Goal: Task Accomplishment & Management: Manage account settings

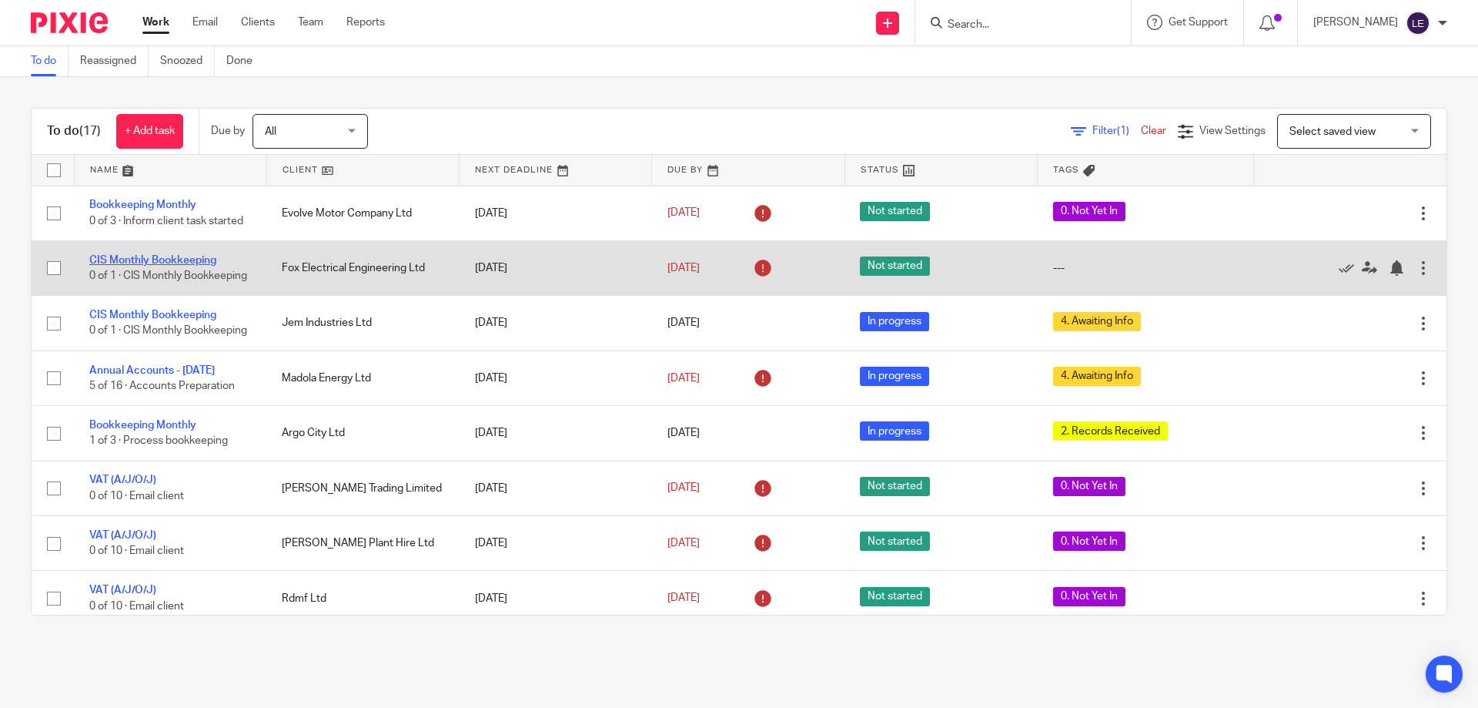
click at [156, 257] on link "CIS Monthly Bookkeeping" at bounding box center [152, 260] width 127 height 11
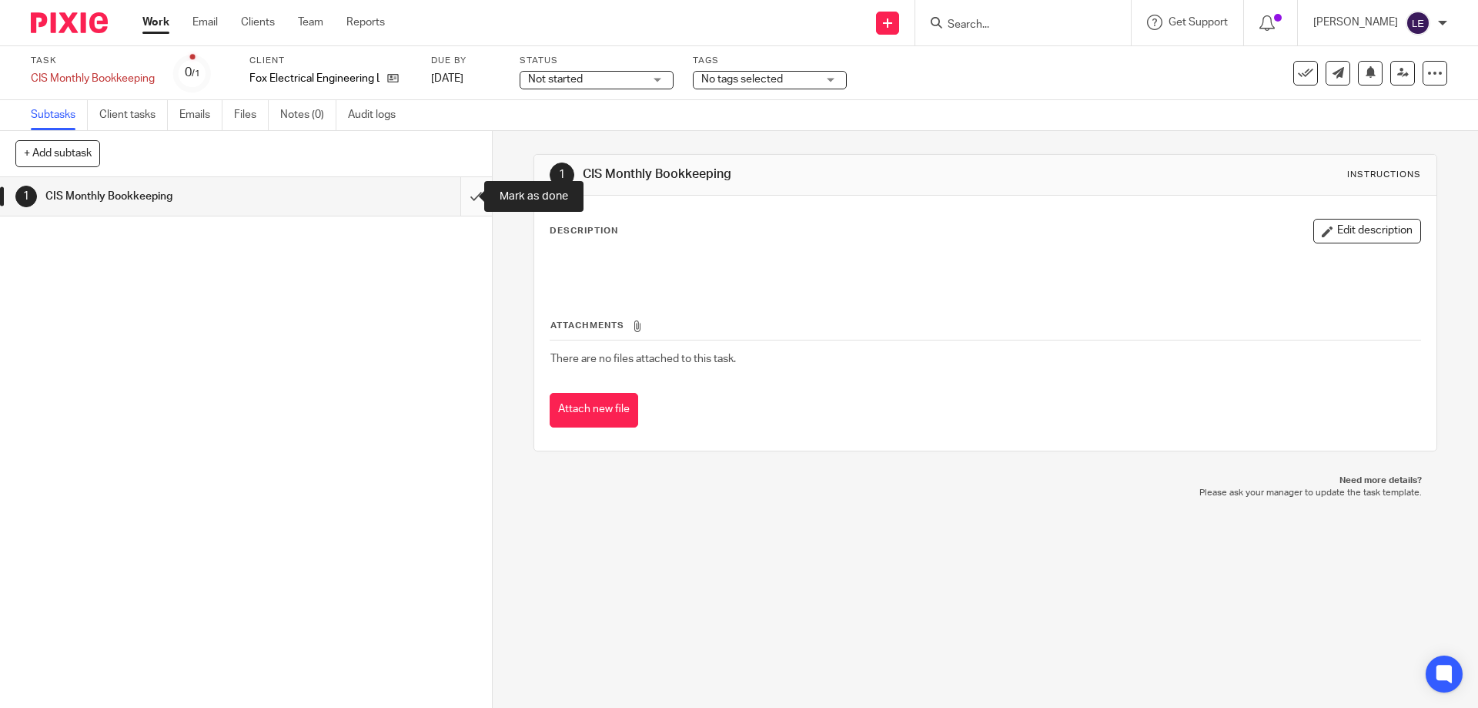
click at [468, 191] on input "submit" at bounding box center [246, 196] width 492 height 38
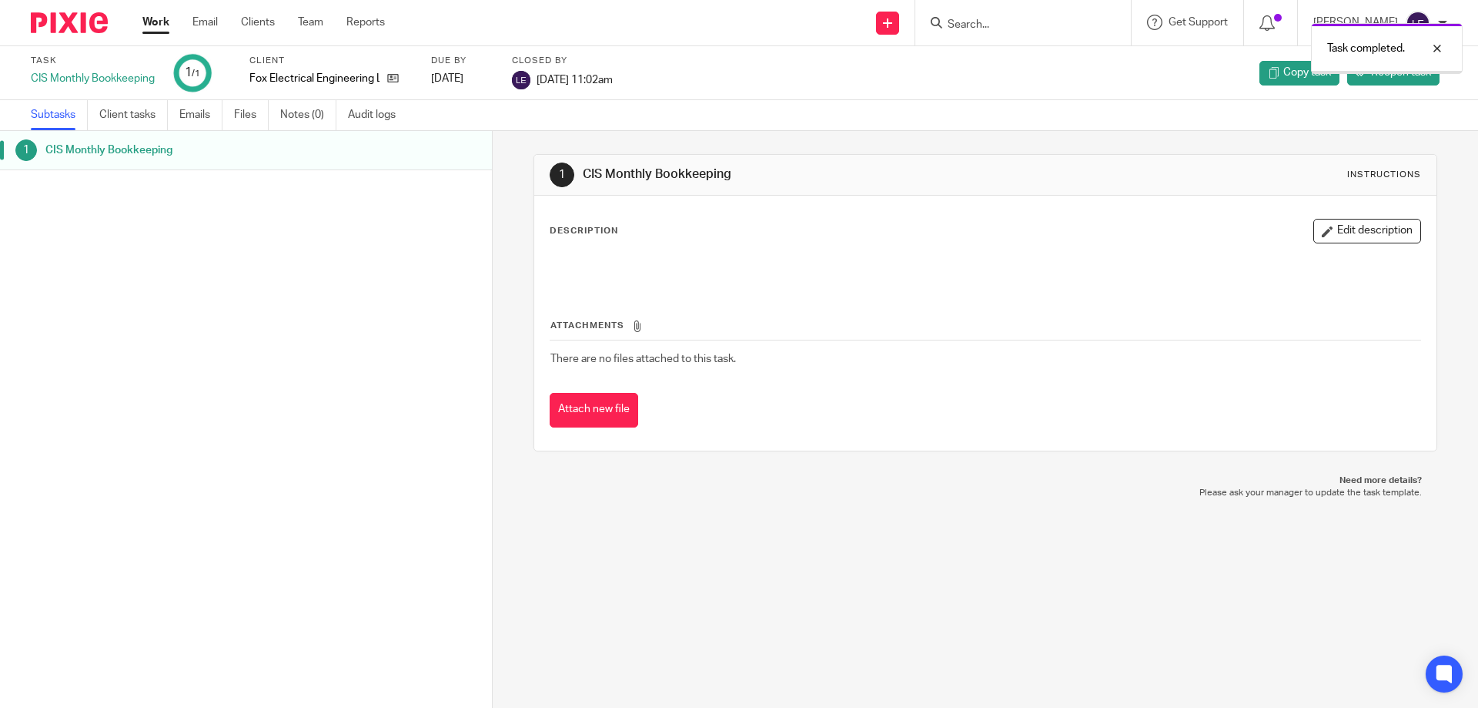
click at [151, 23] on link "Work" at bounding box center [155, 22] width 27 height 15
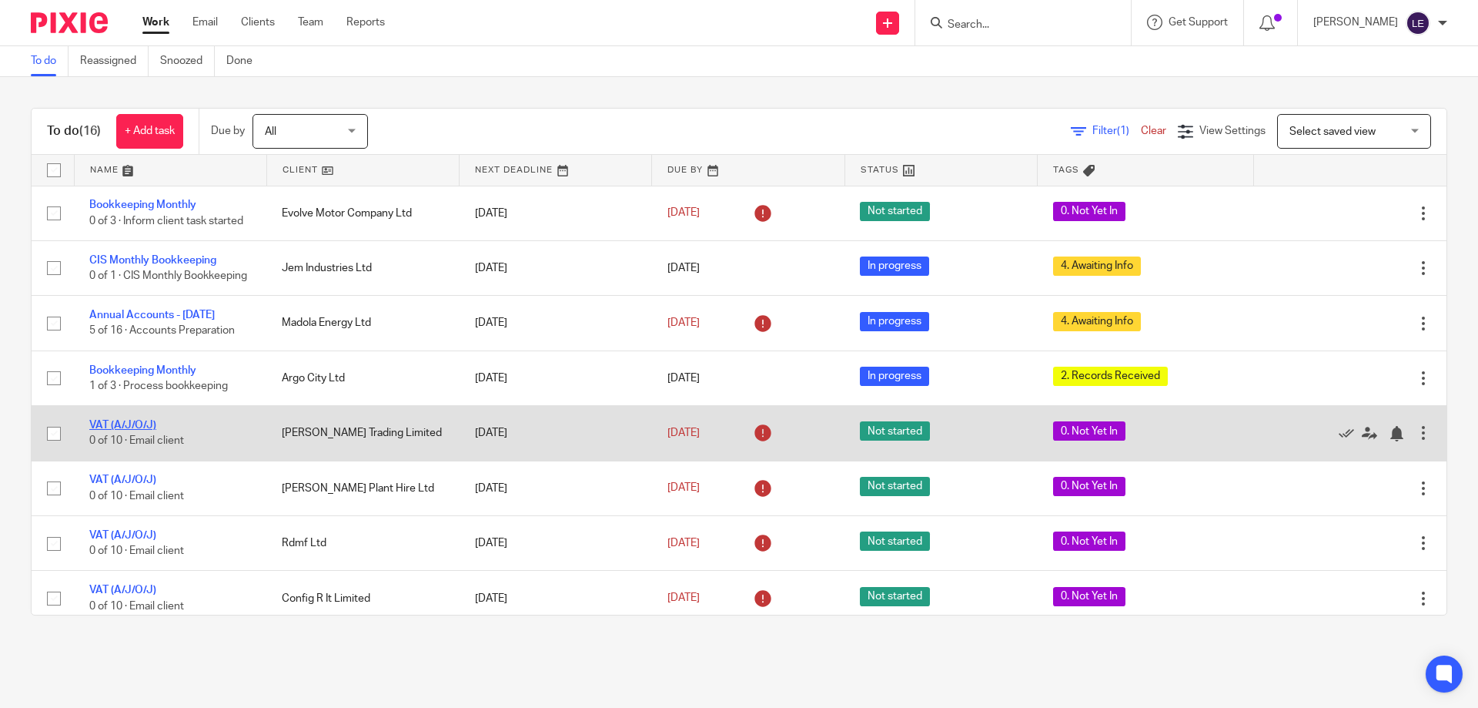
click at [126, 430] on link "VAT (A/J/O/J)" at bounding box center [122, 425] width 67 height 11
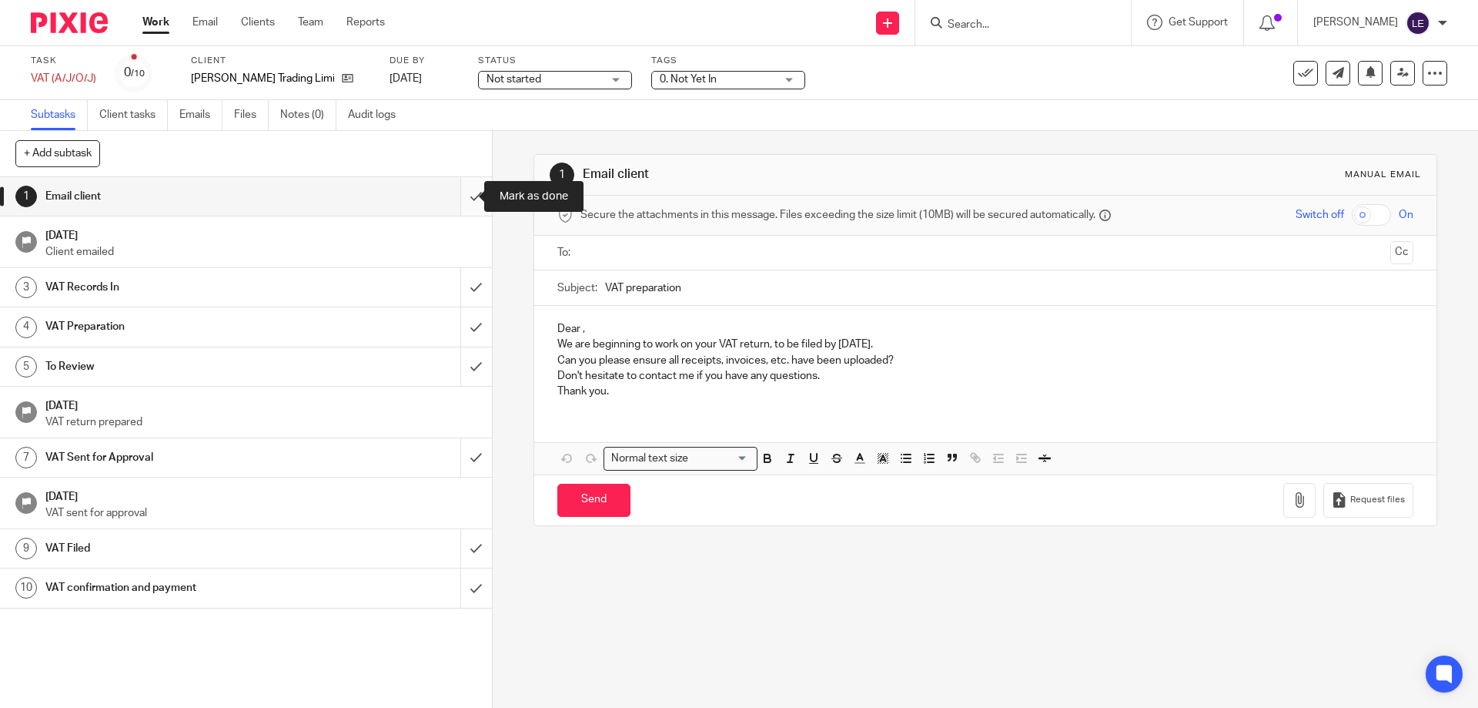
click at [469, 189] on input "submit" at bounding box center [246, 196] width 492 height 38
click at [677, 80] on span "0. Not Yet In" at bounding box center [688, 79] width 57 height 11
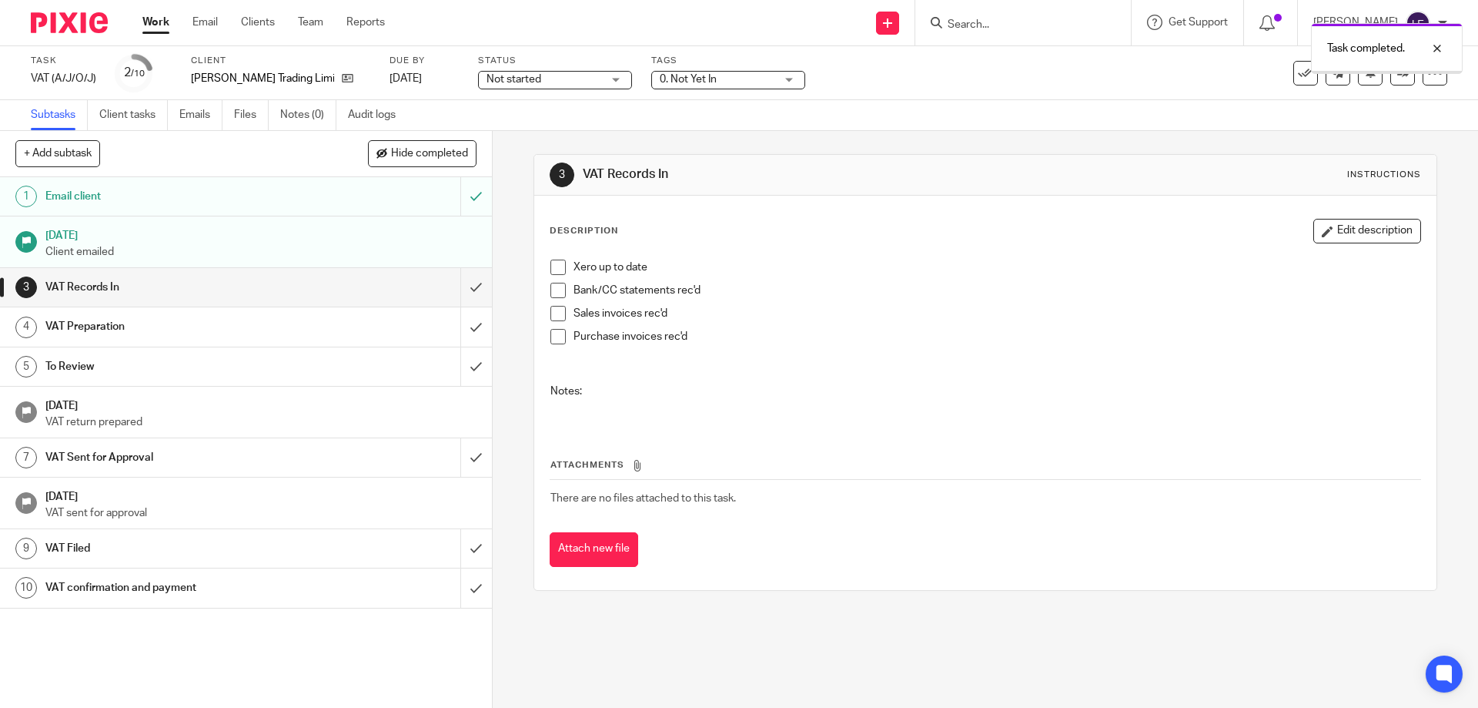
click at [672, 76] on span "0. Not Yet In" at bounding box center [688, 79] width 57 height 11
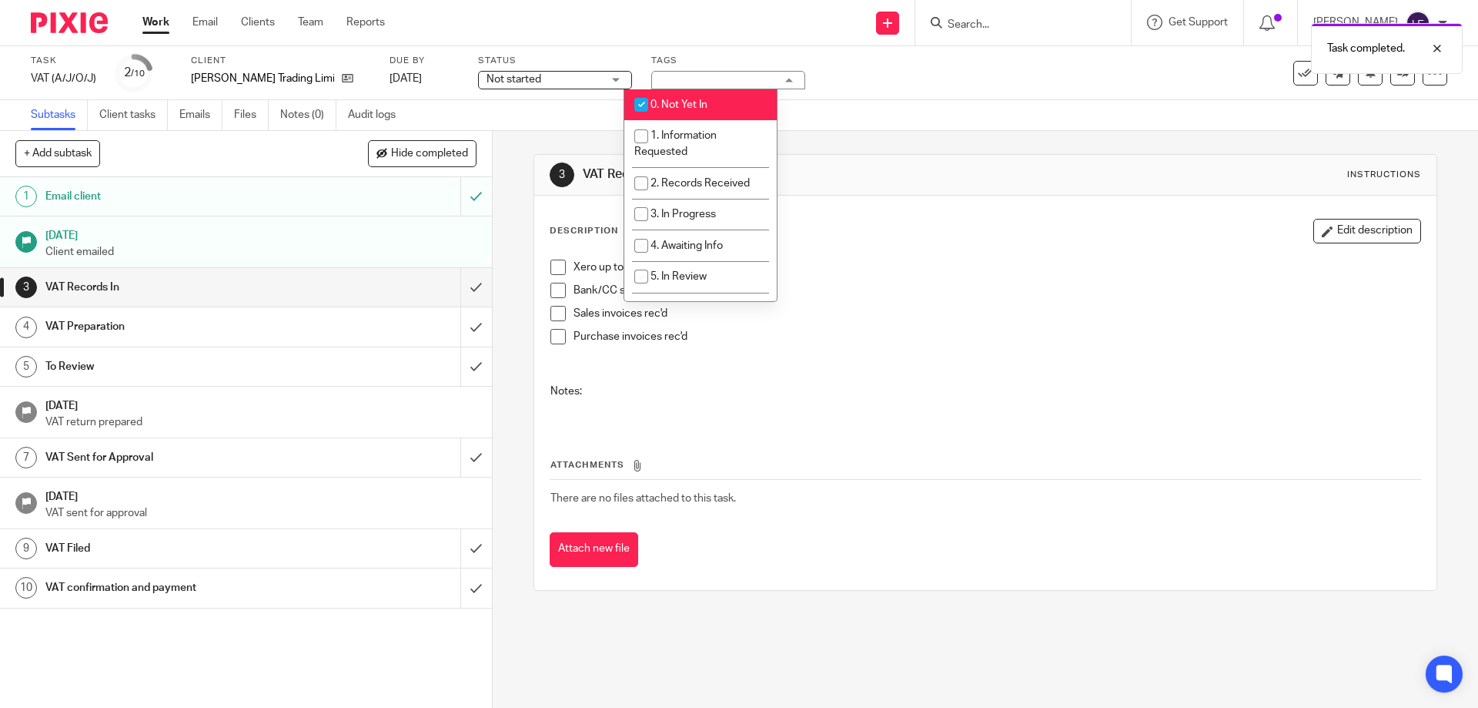
drag, startPoint x: 673, startPoint y: 102, endPoint x: 672, endPoint y: 139, distance: 37.0
click at [672, 102] on span "0. Not Yet In" at bounding box center [679, 104] width 57 height 11
checkbox input "false"
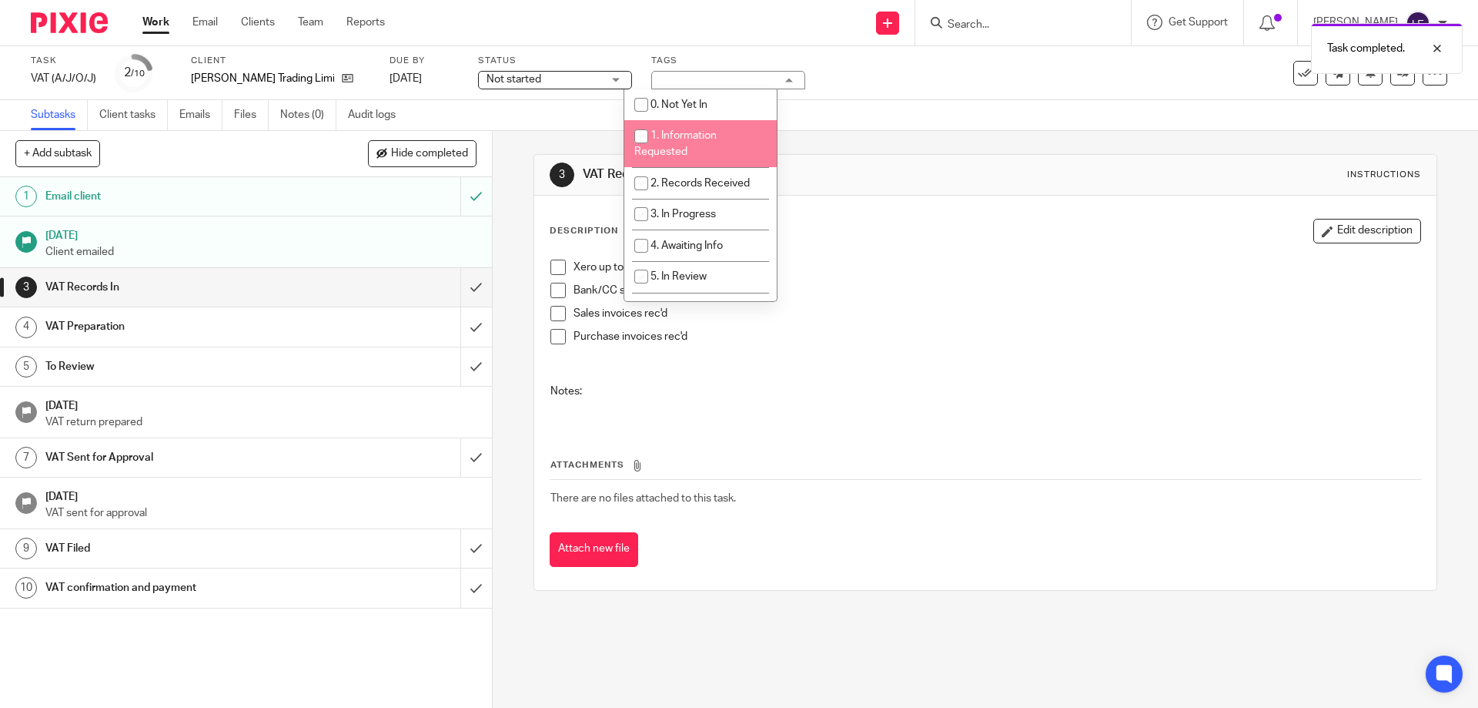
drag, startPoint x: 672, startPoint y: 144, endPoint x: 818, endPoint y: 145, distance: 145.5
click at [672, 145] on li "1. Information Requested" at bounding box center [700, 143] width 152 height 47
checkbox input "true"
click at [1012, 143] on div "3 VAT Records In Instructions Description Edit description Xero up to date Bank…" at bounding box center [985, 372] width 903 height 483
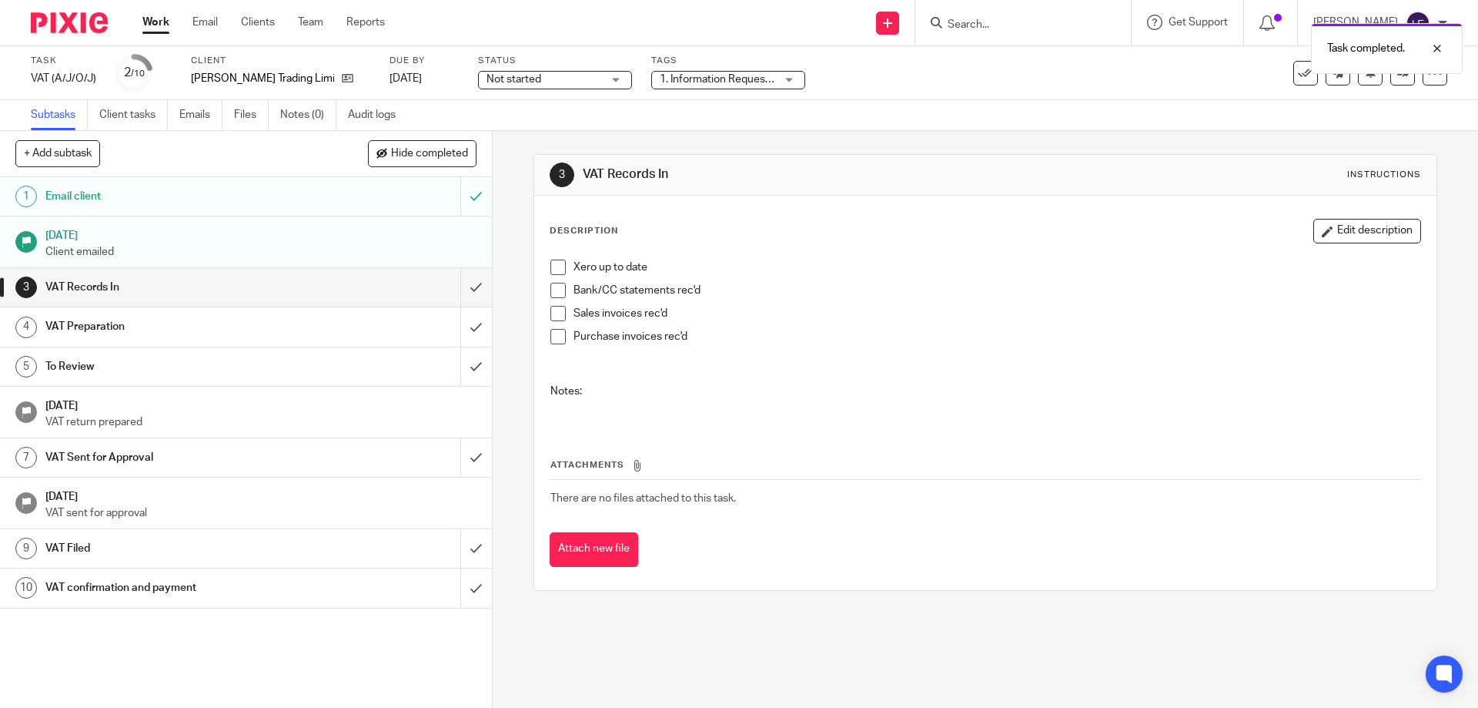
click at [143, 19] on link "Work" at bounding box center [155, 22] width 27 height 15
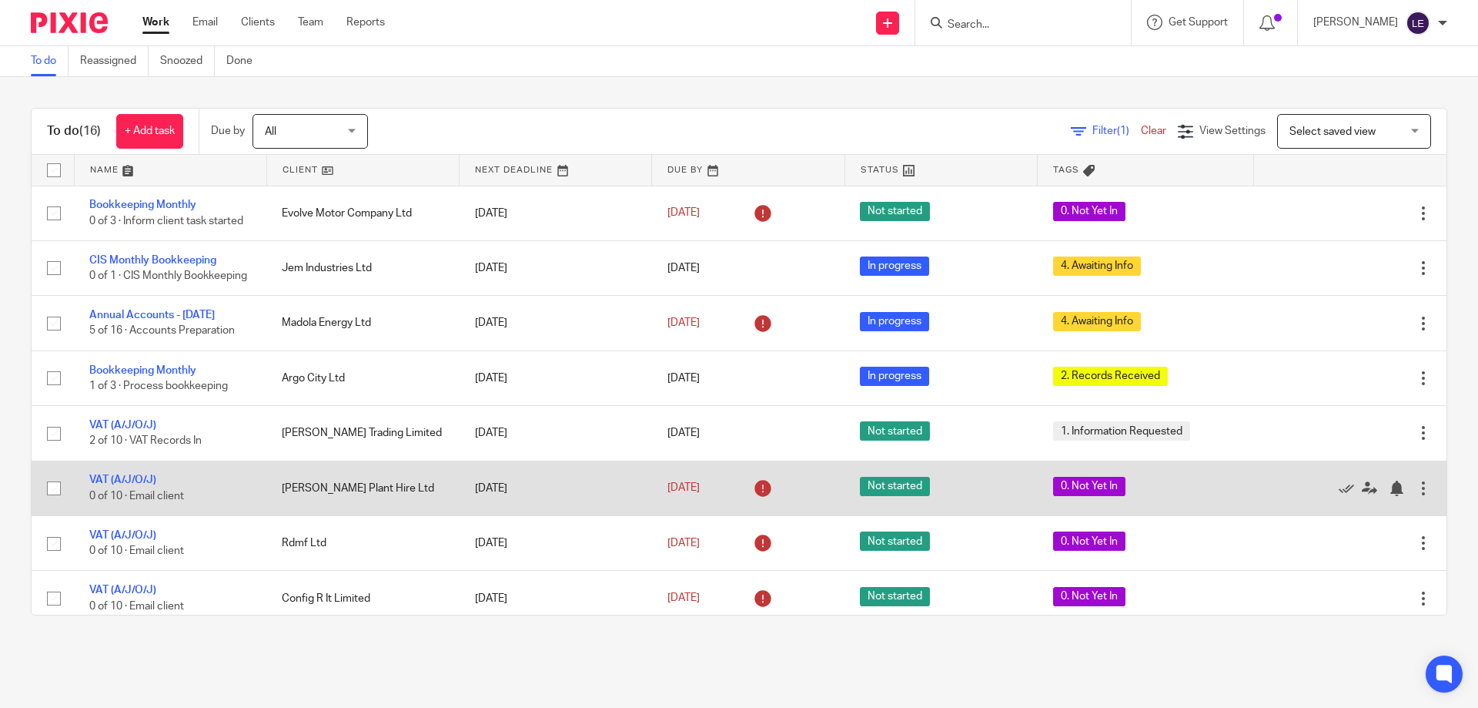
click at [125, 503] on td "VAT (A/J/O/J) 0 of 10 · Email client" at bounding box center [170, 487] width 192 height 55
click at [131, 485] on link "VAT (A/J/O/J)" at bounding box center [122, 479] width 67 height 11
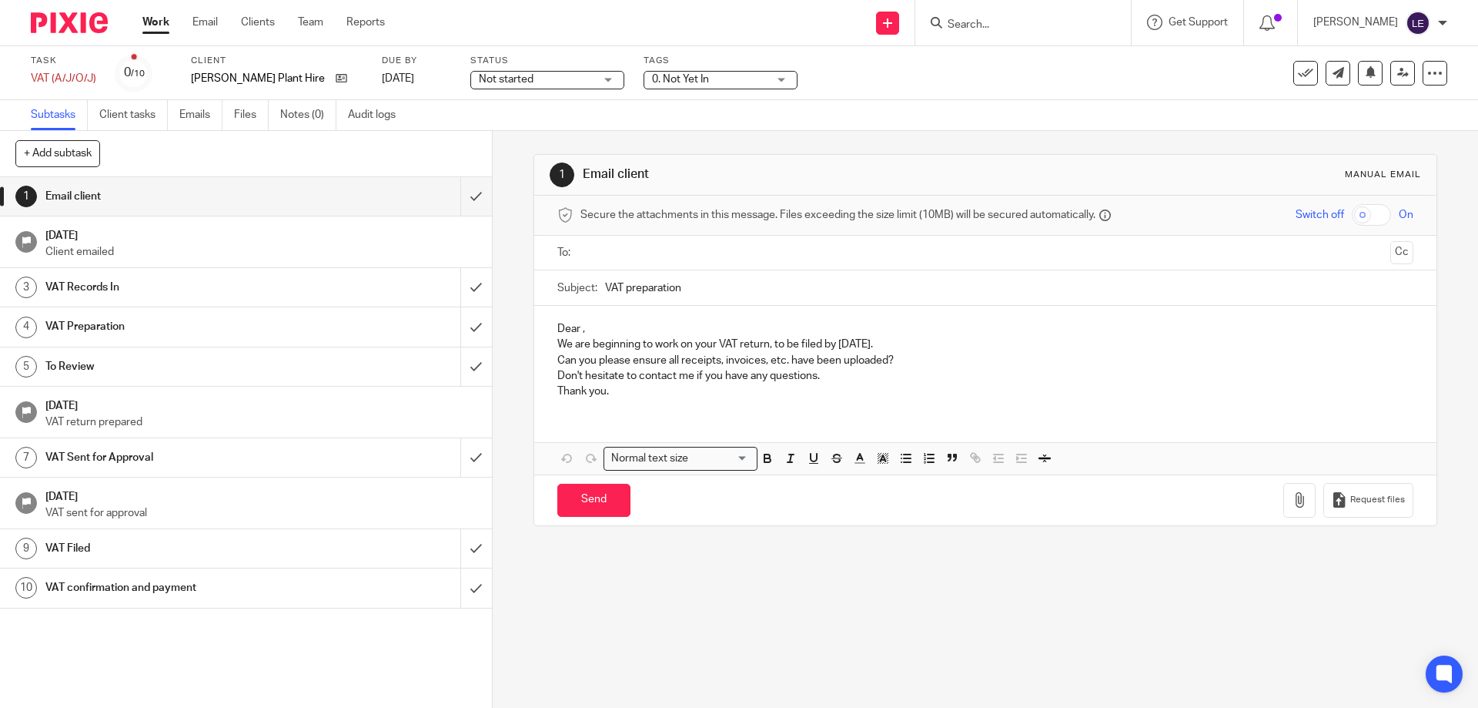
click at [681, 71] on div "0. Not Yet In" at bounding box center [721, 80] width 154 height 18
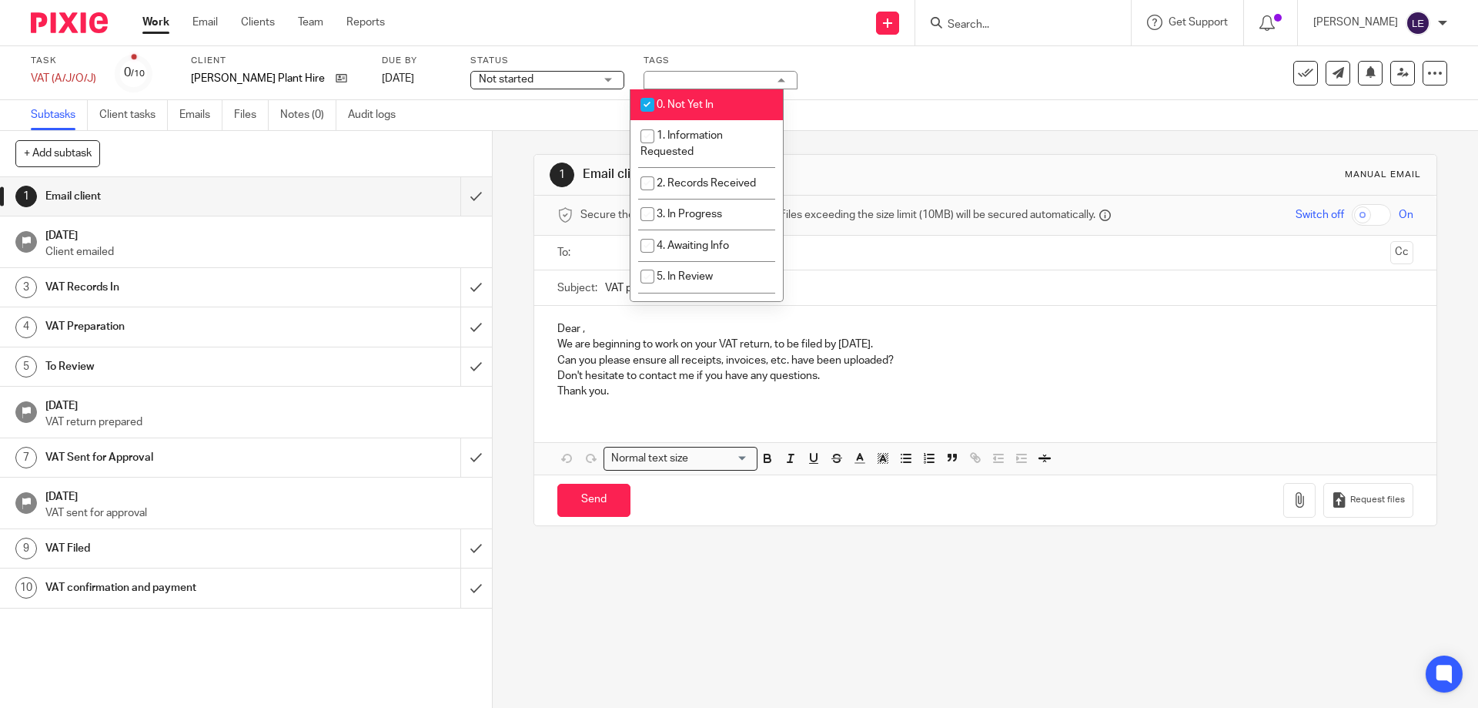
click at [678, 119] on li "0. Not Yet In" at bounding box center [707, 105] width 152 height 32
checkbox input "false"
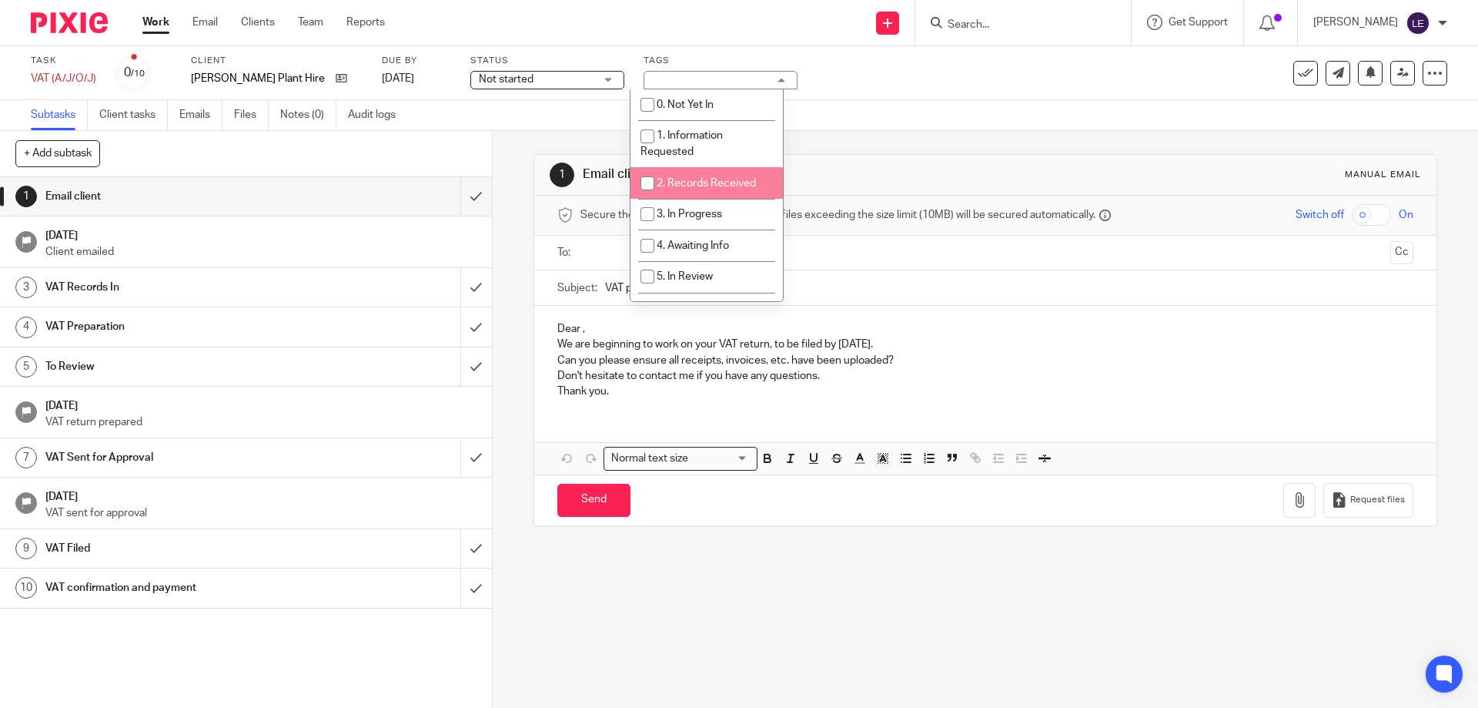
click at [687, 178] on span "2. Records Received" at bounding box center [706, 183] width 99 height 11
checkbox input "true"
click at [1001, 172] on h1 "Email client" at bounding box center [801, 174] width 436 height 16
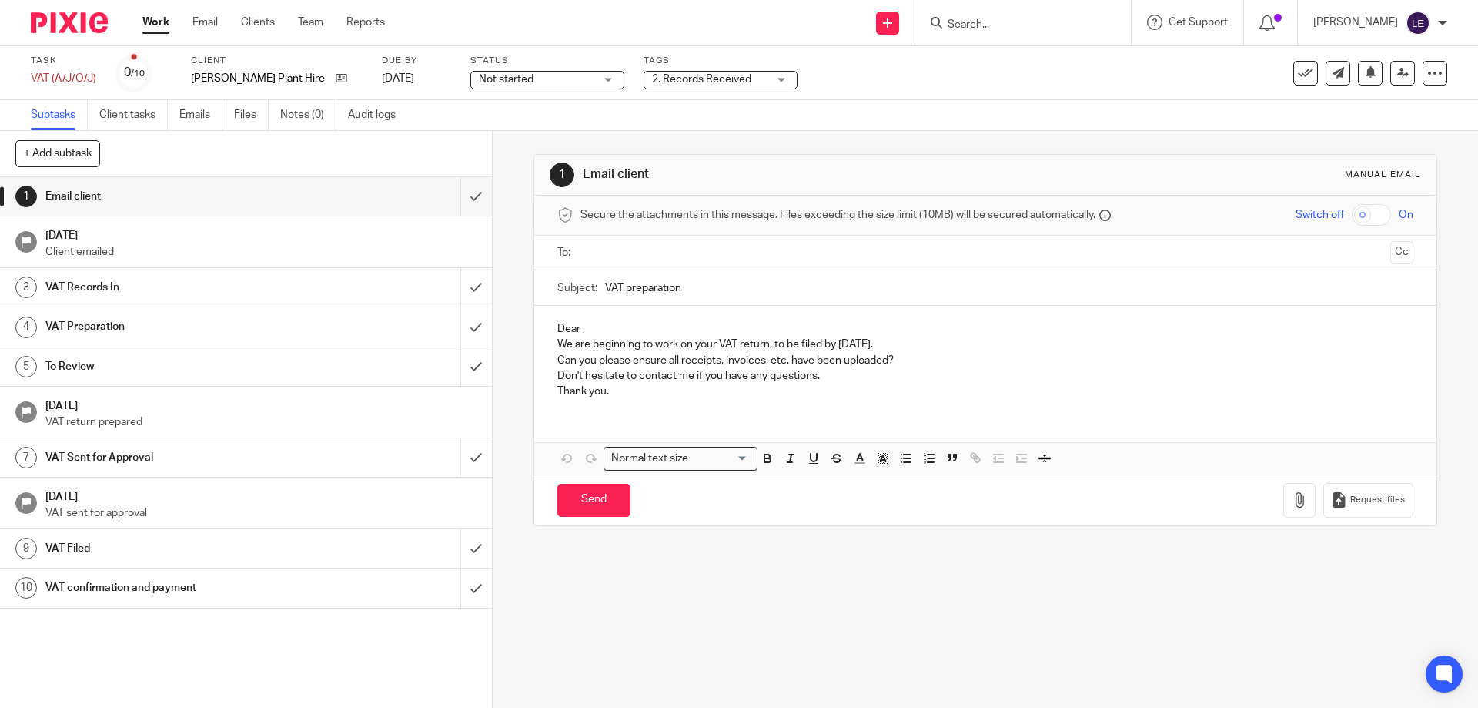
click at [509, 81] on span "Not started" at bounding box center [506, 79] width 55 height 11
click at [301, 34] on div "Work Email Clients Team Reports Work Email Clients Team Reports Settings" at bounding box center [267, 22] width 281 height 45
click at [158, 20] on link "Work" at bounding box center [155, 22] width 27 height 15
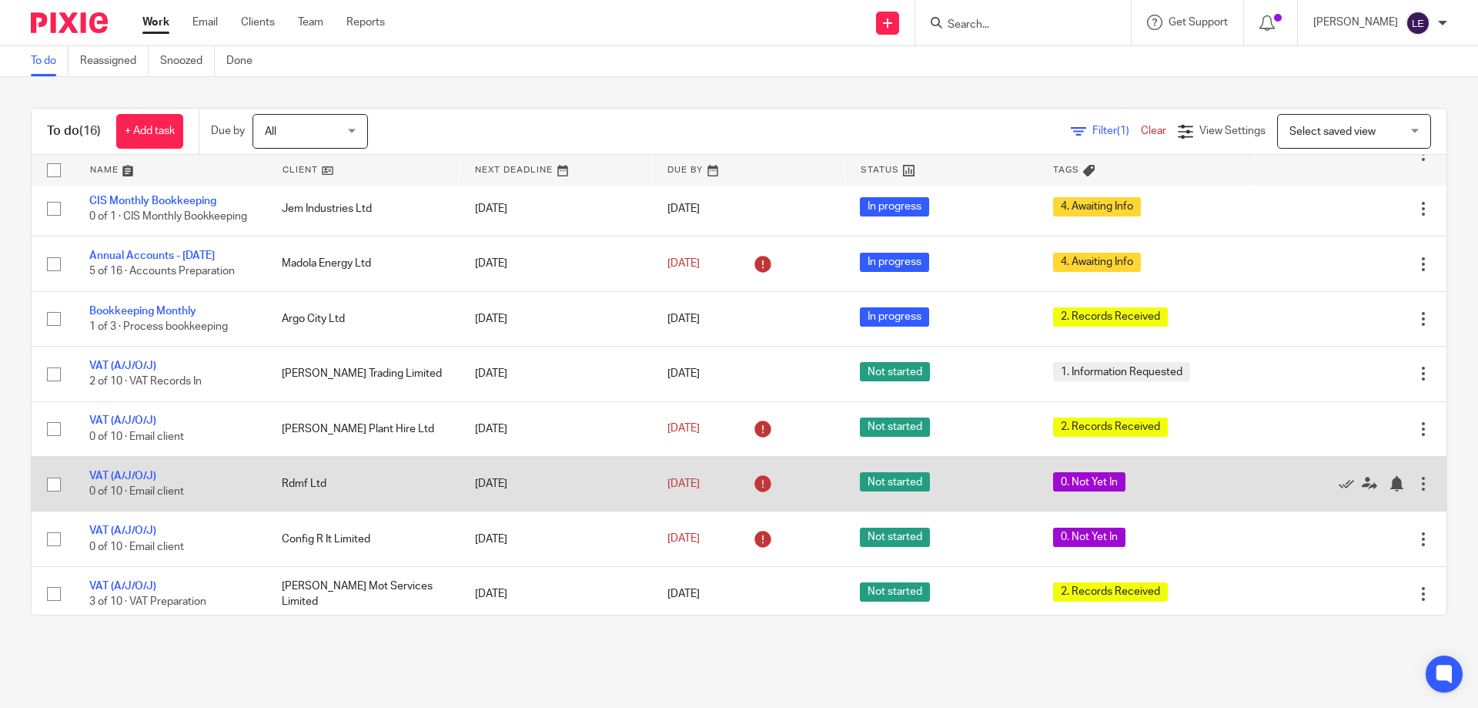
scroll to position [154, 0]
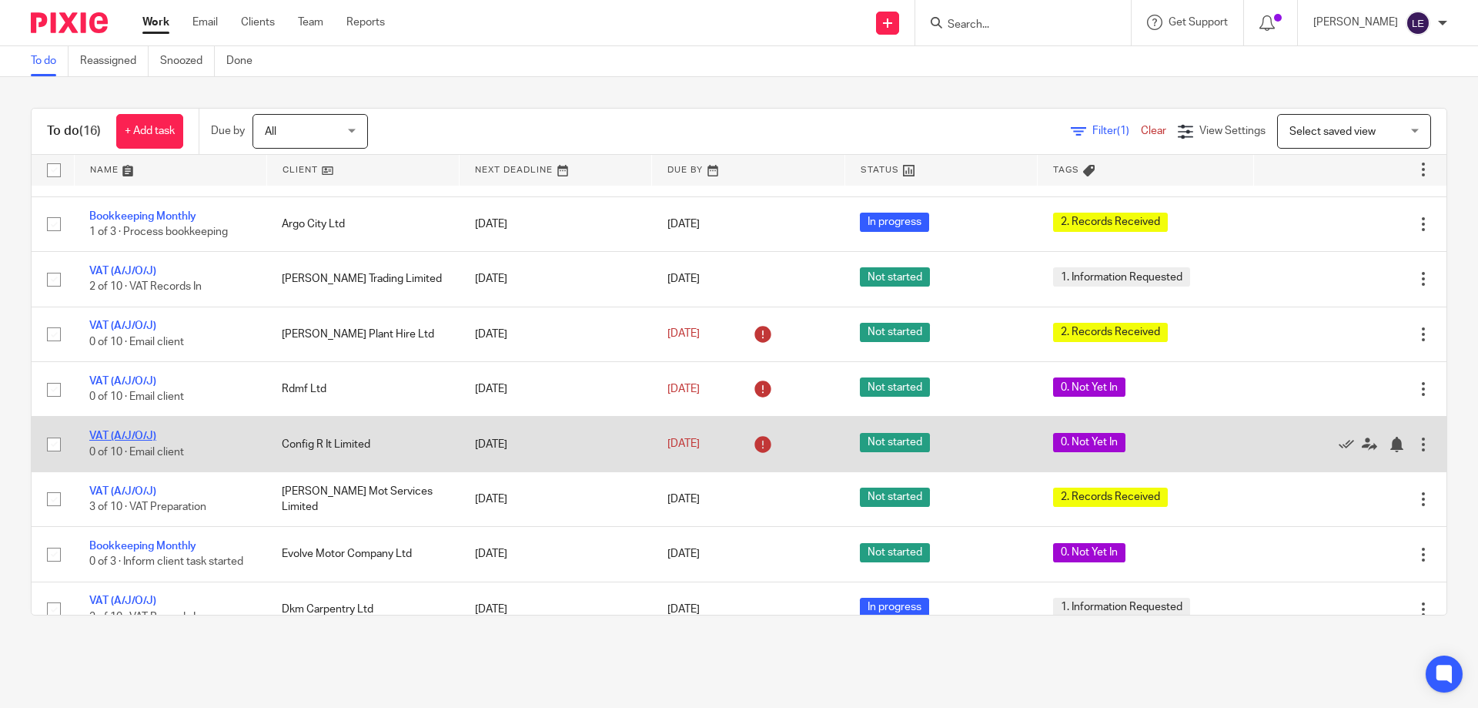
click at [127, 441] on link "VAT (A/J/O/J)" at bounding box center [122, 435] width 67 height 11
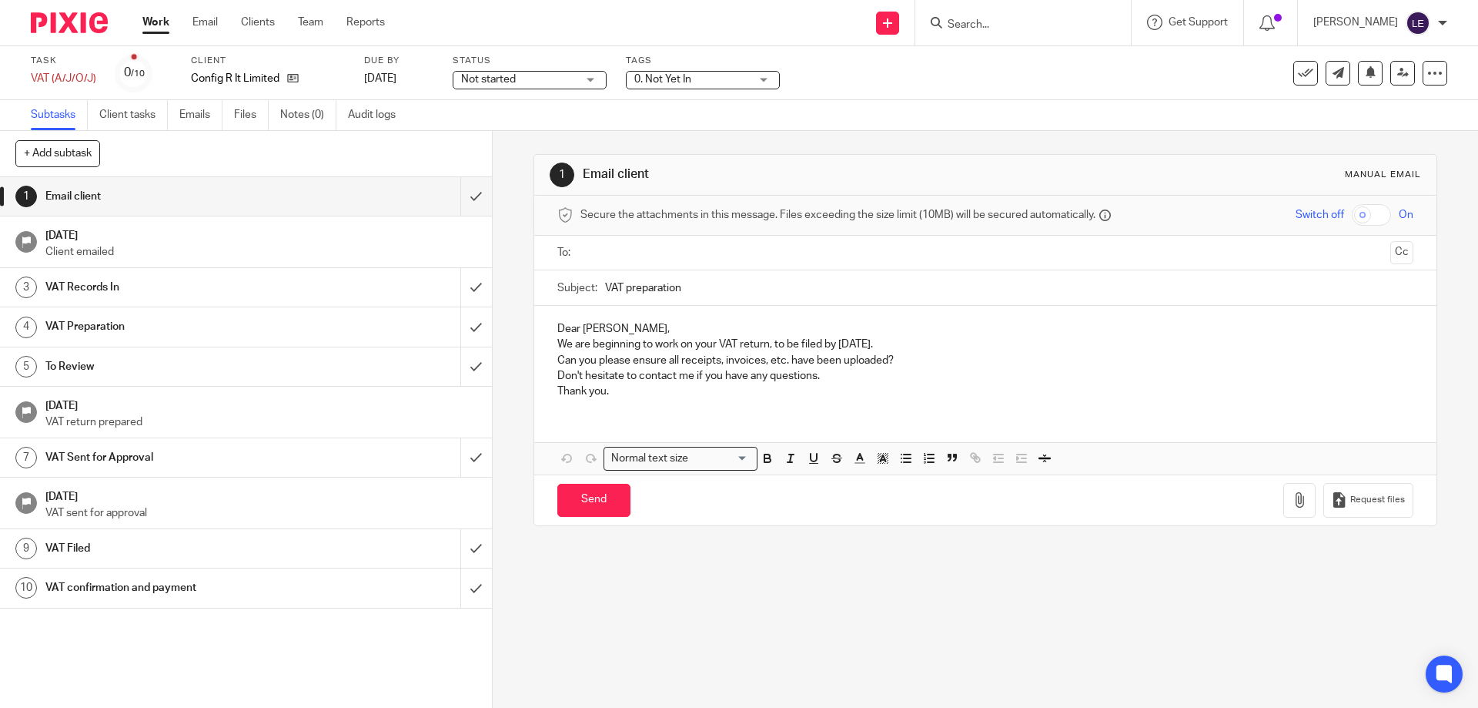
click at [499, 80] on span "Not started" at bounding box center [488, 79] width 55 height 11
click at [651, 81] on span "0. Not Yet In" at bounding box center [662, 79] width 57 height 11
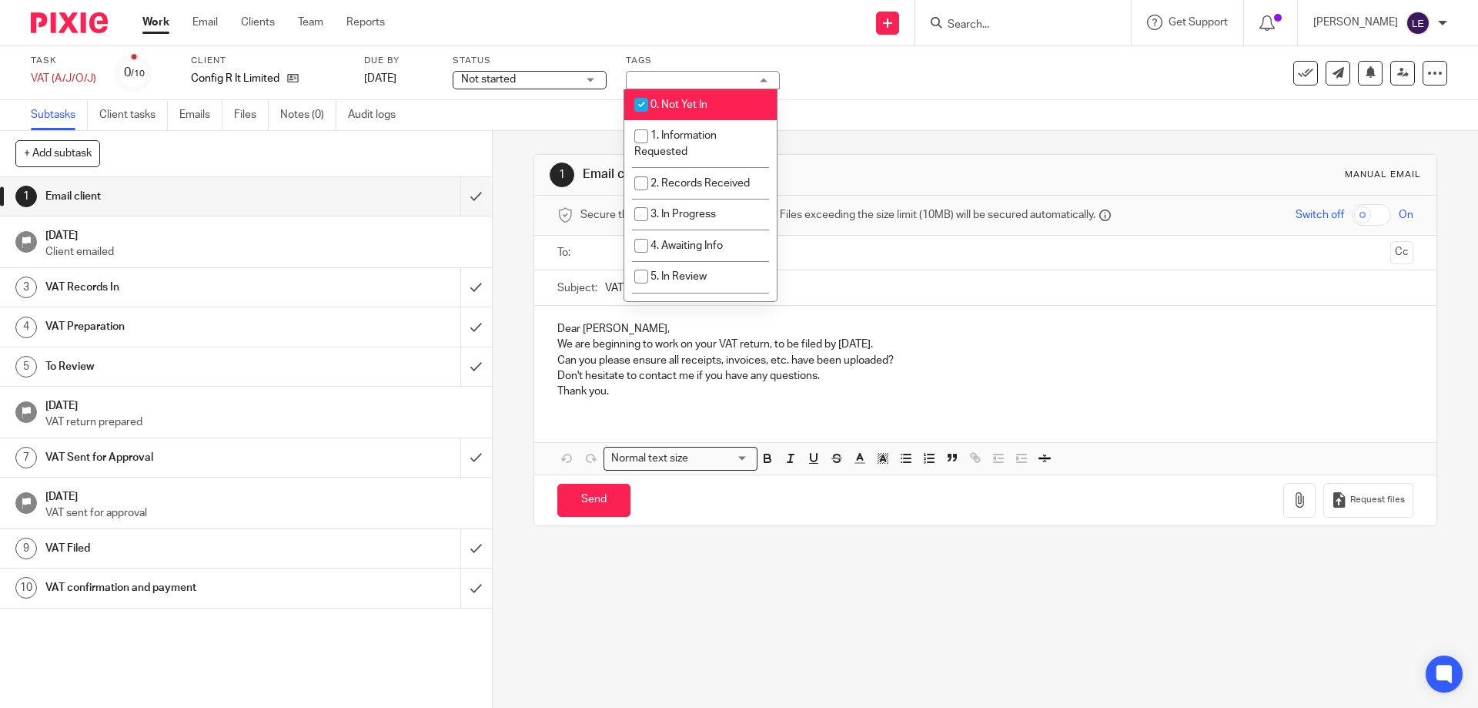
click at [663, 99] on li "0. Not Yet In" at bounding box center [700, 105] width 152 height 32
checkbox input "false"
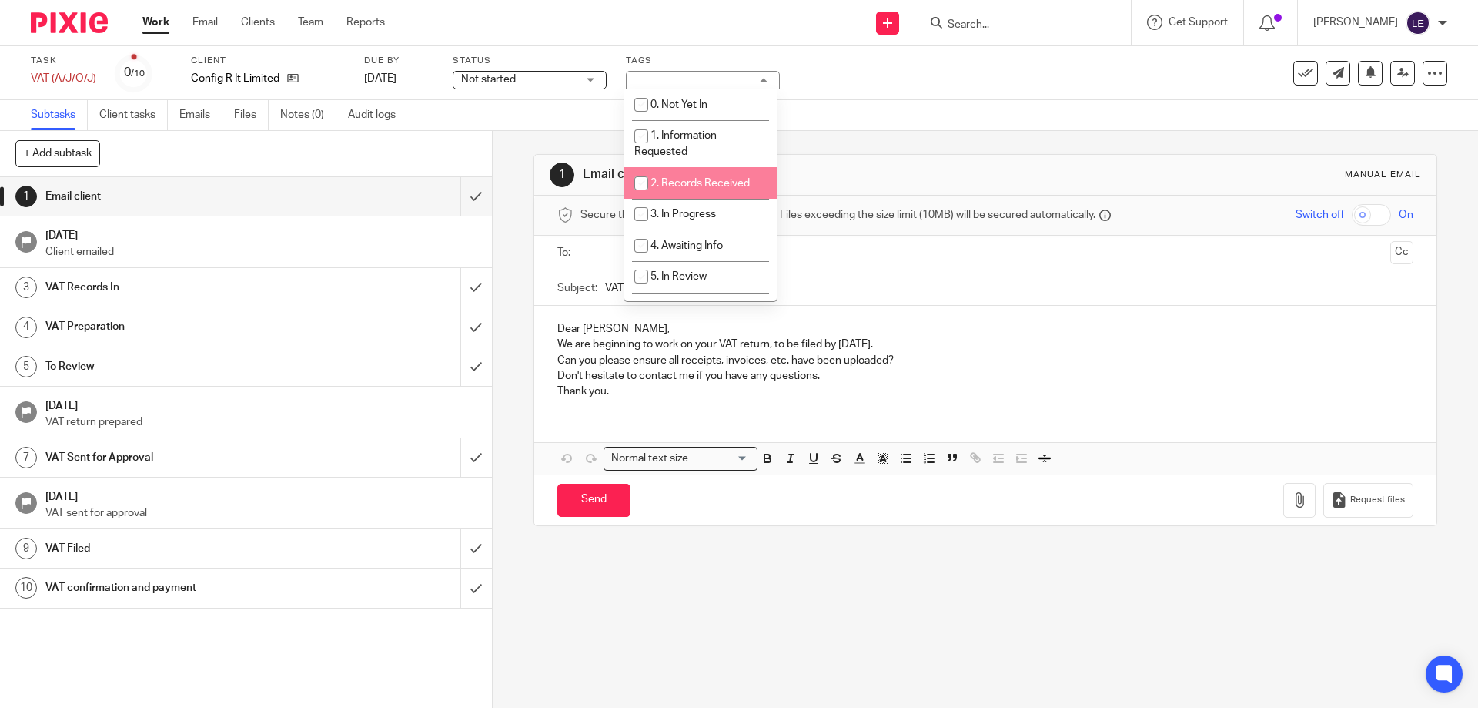
click at [663, 177] on li "2. Records Received" at bounding box center [700, 183] width 152 height 32
checkbox input "true"
click at [1015, 188] on div "1 Email client Manual email" at bounding box center [985, 175] width 902 height 41
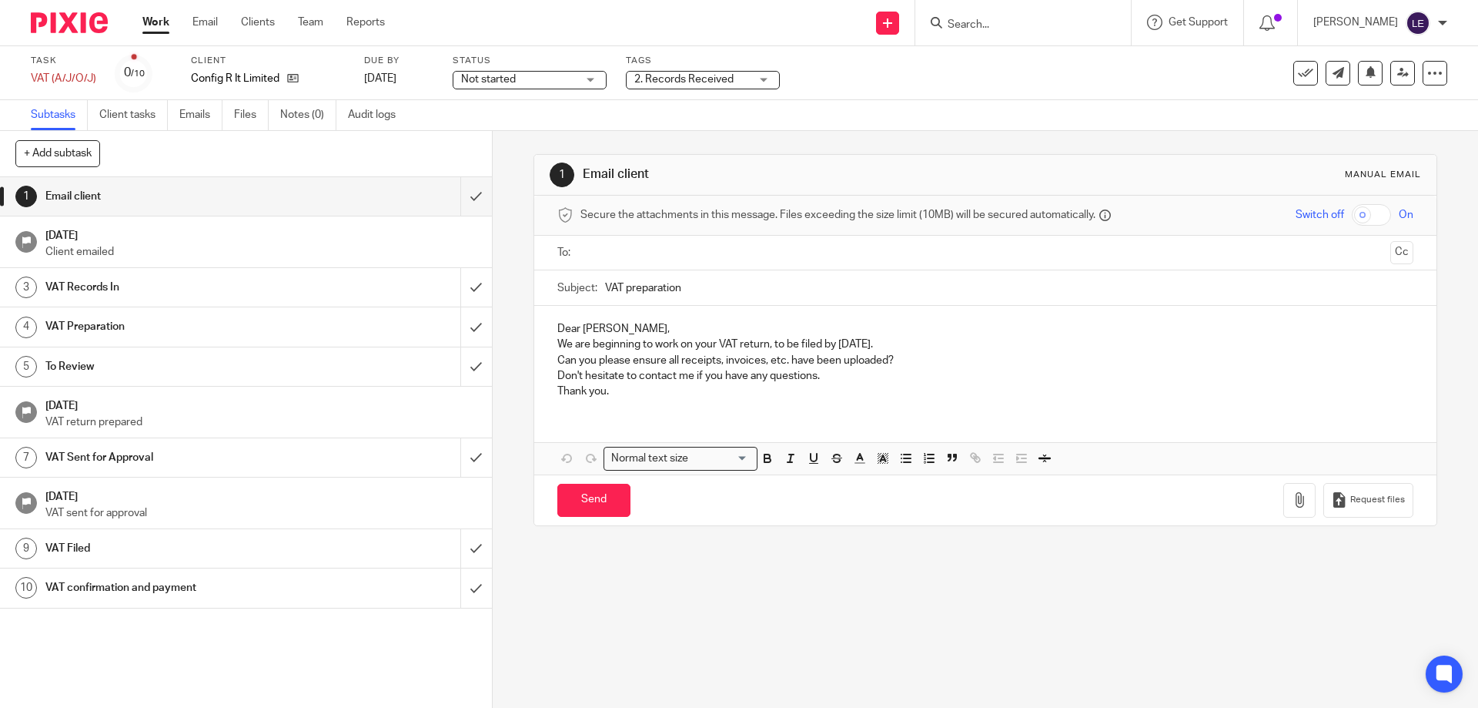
click at [152, 29] on link "Work" at bounding box center [155, 22] width 27 height 15
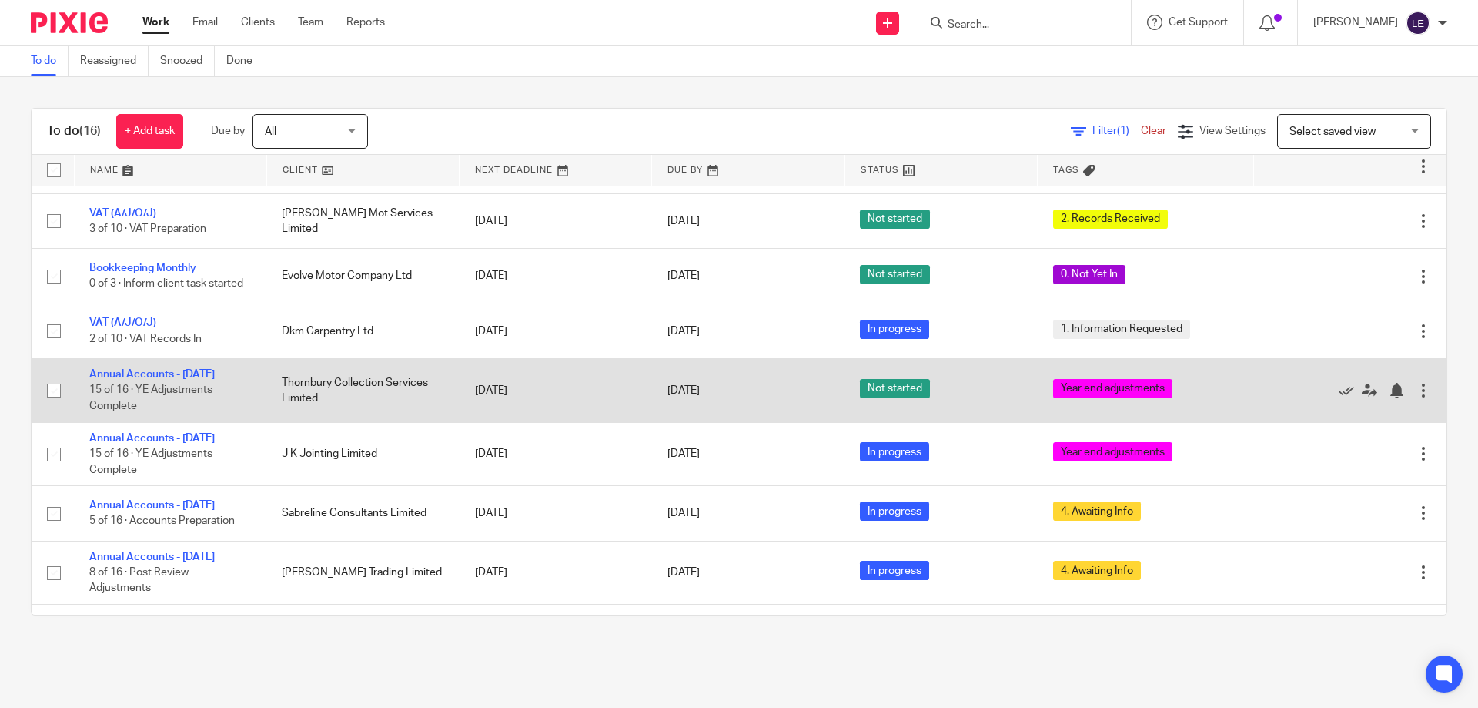
scroll to position [355, 0]
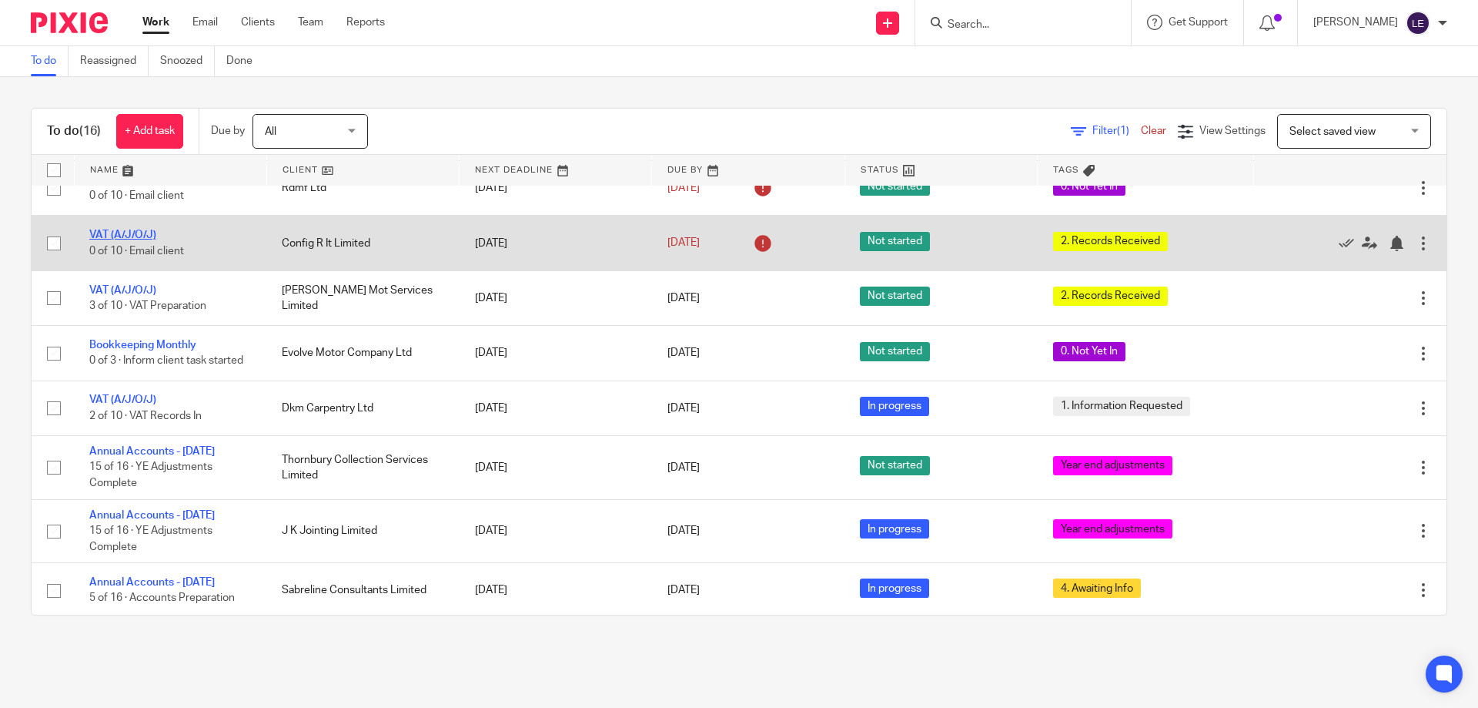
click at [140, 240] on link "VAT (A/J/O/J)" at bounding box center [122, 234] width 67 height 11
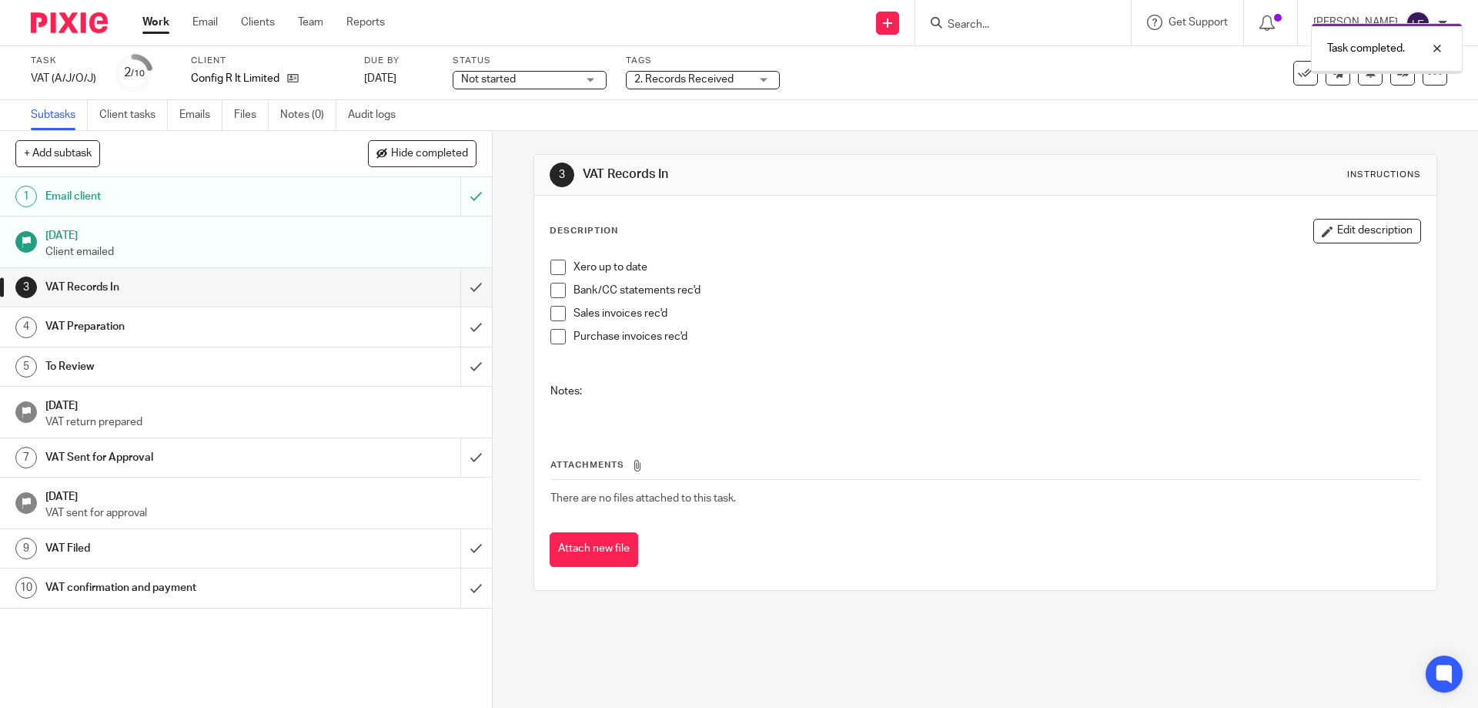
click at [455, 283] on input "submit" at bounding box center [246, 287] width 492 height 38
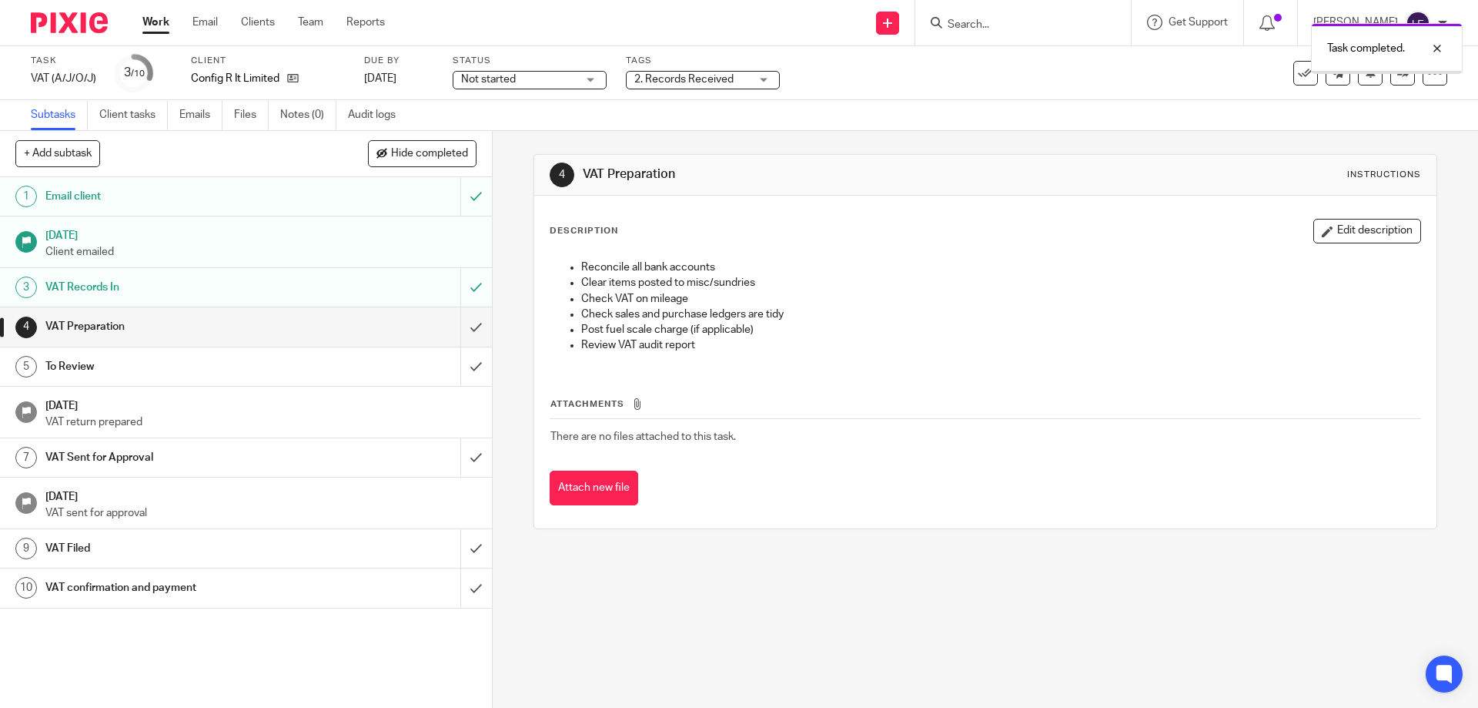
click at [463, 324] on input "submit" at bounding box center [246, 326] width 492 height 38
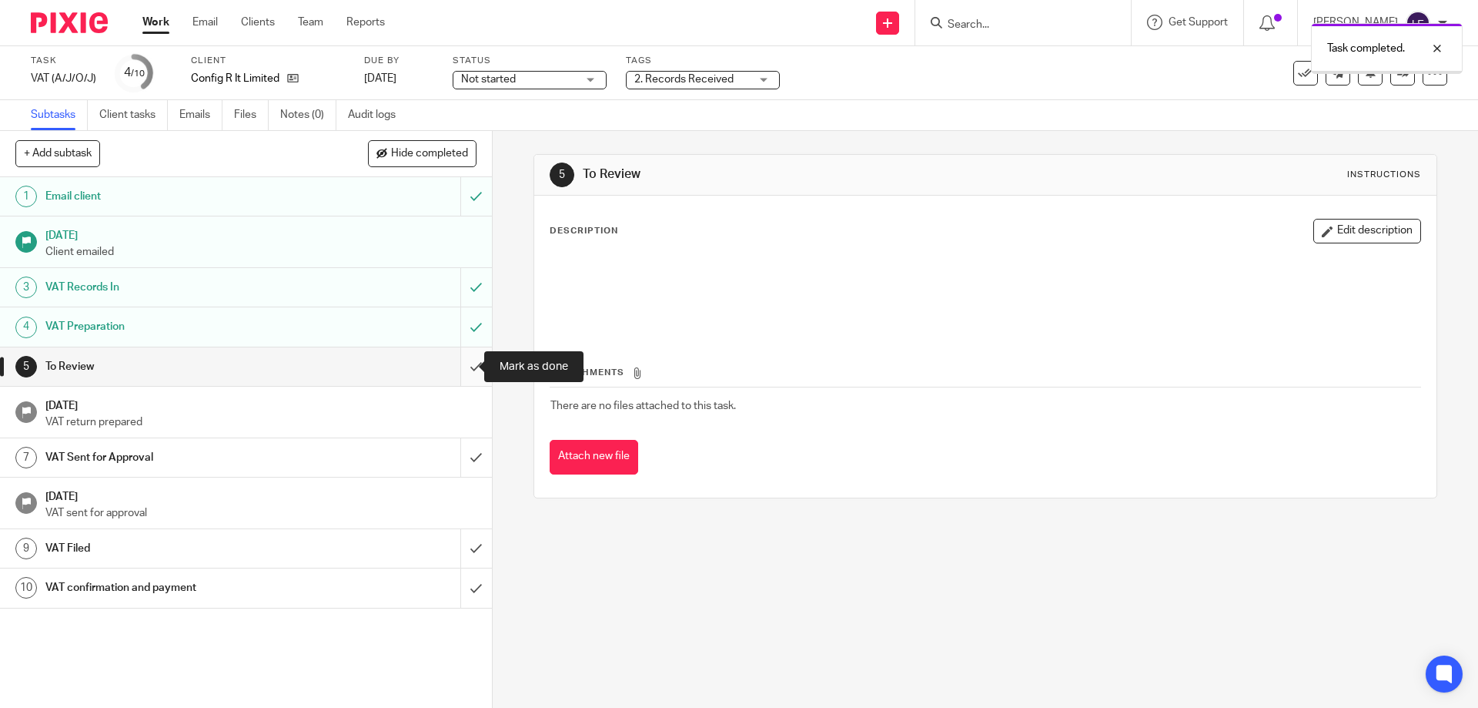
click at [464, 353] on input "submit" at bounding box center [246, 366] width 492 height 38
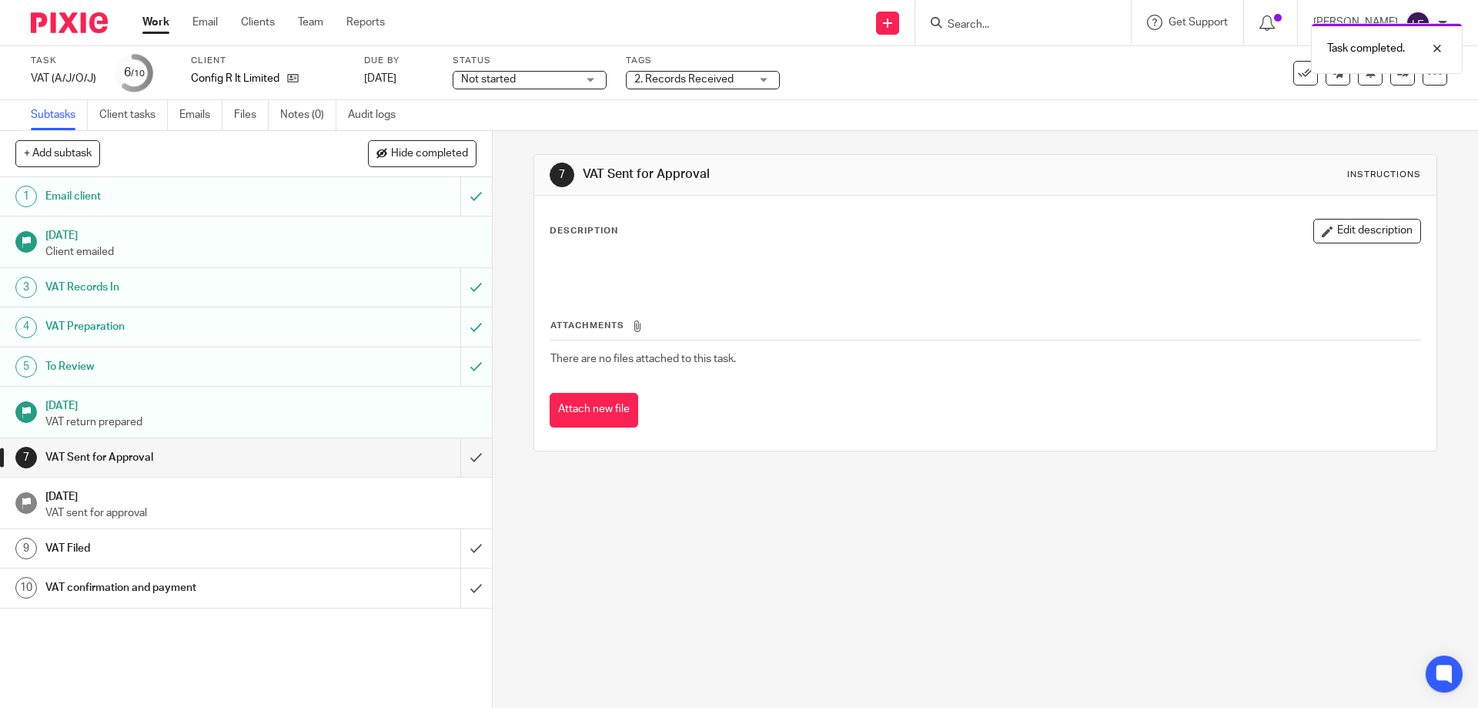
click at [676, 73] on span "2. Records Received" at bounding box center [691, 80] width 115 height 16
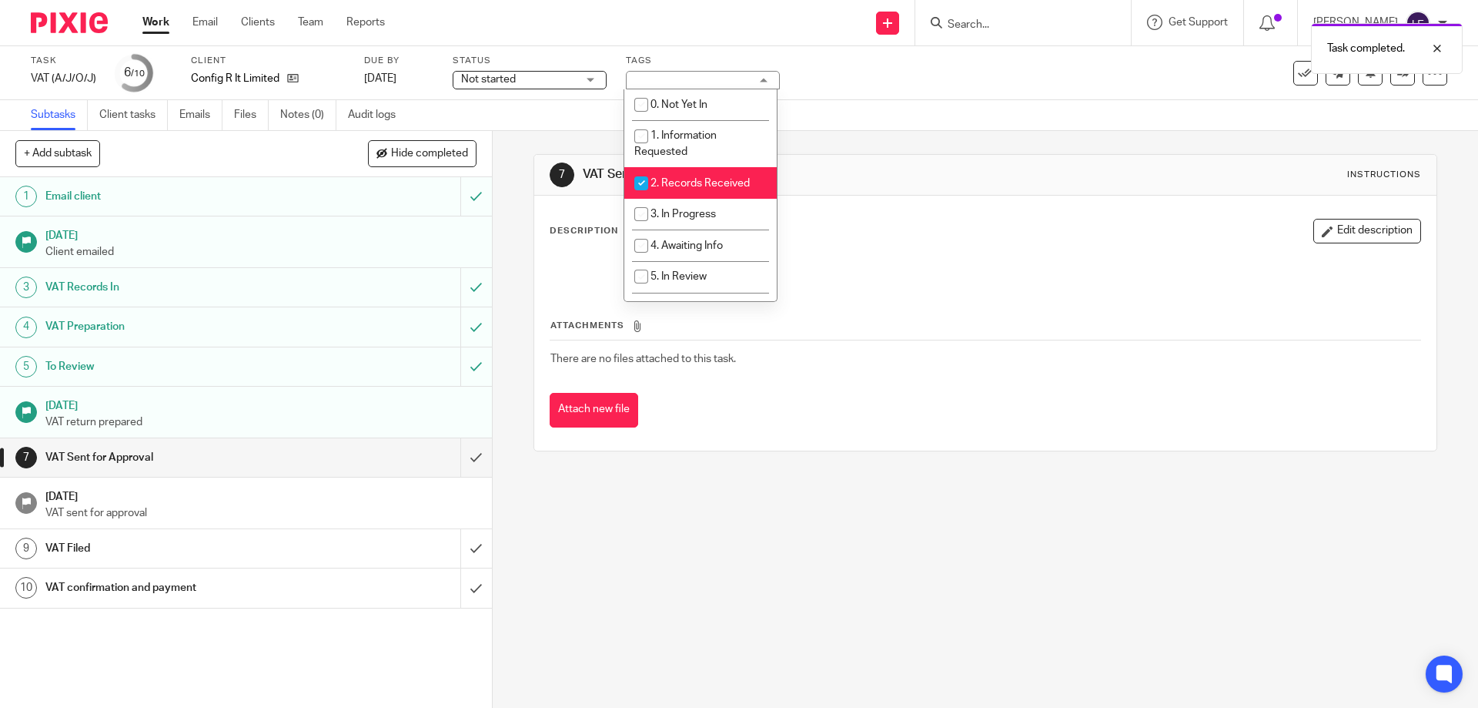
click at [681, 181] on span "2. Records Received" at bounding box center [700, 183] width 99 height 11
checkbox input "false"
click at [692, 189] on span "7. Sent to Client" at bounding box center [689, 184] width 77 height 11
checkbox input "true"
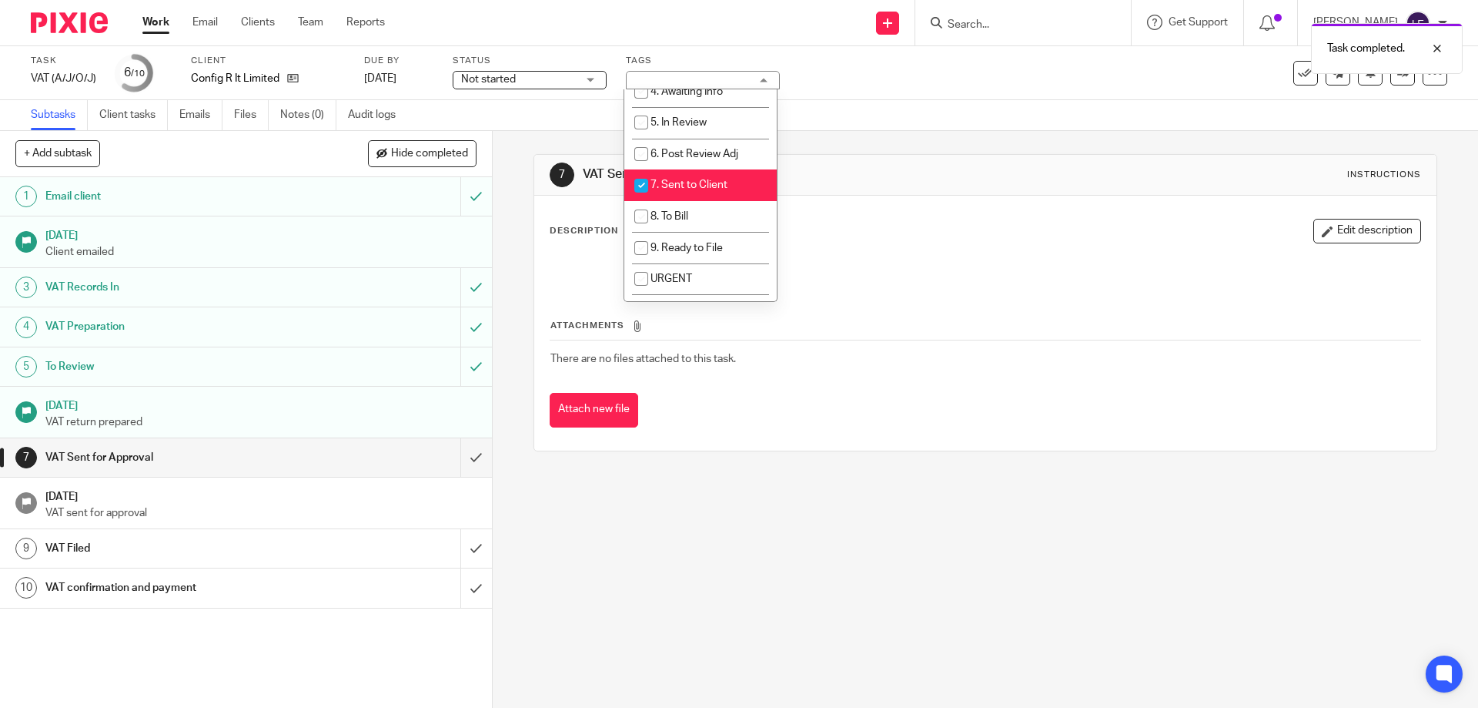
click at [537, 89] on div "Status Not started Not started Not started In progress 1" at bounding box center [530, 73] width 154 height 37
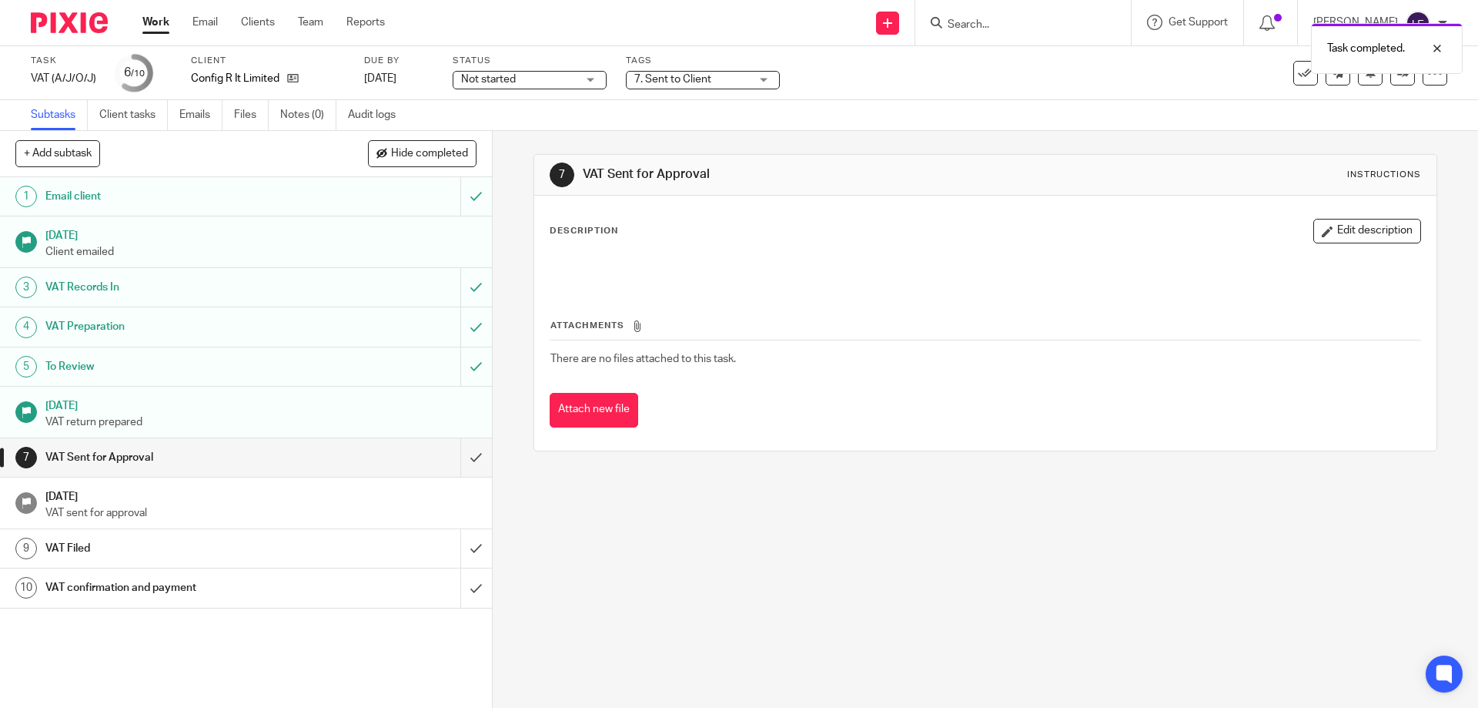
click at [523, 72] on span "Not started" at bounding box center [518, 80] width 115 height 16
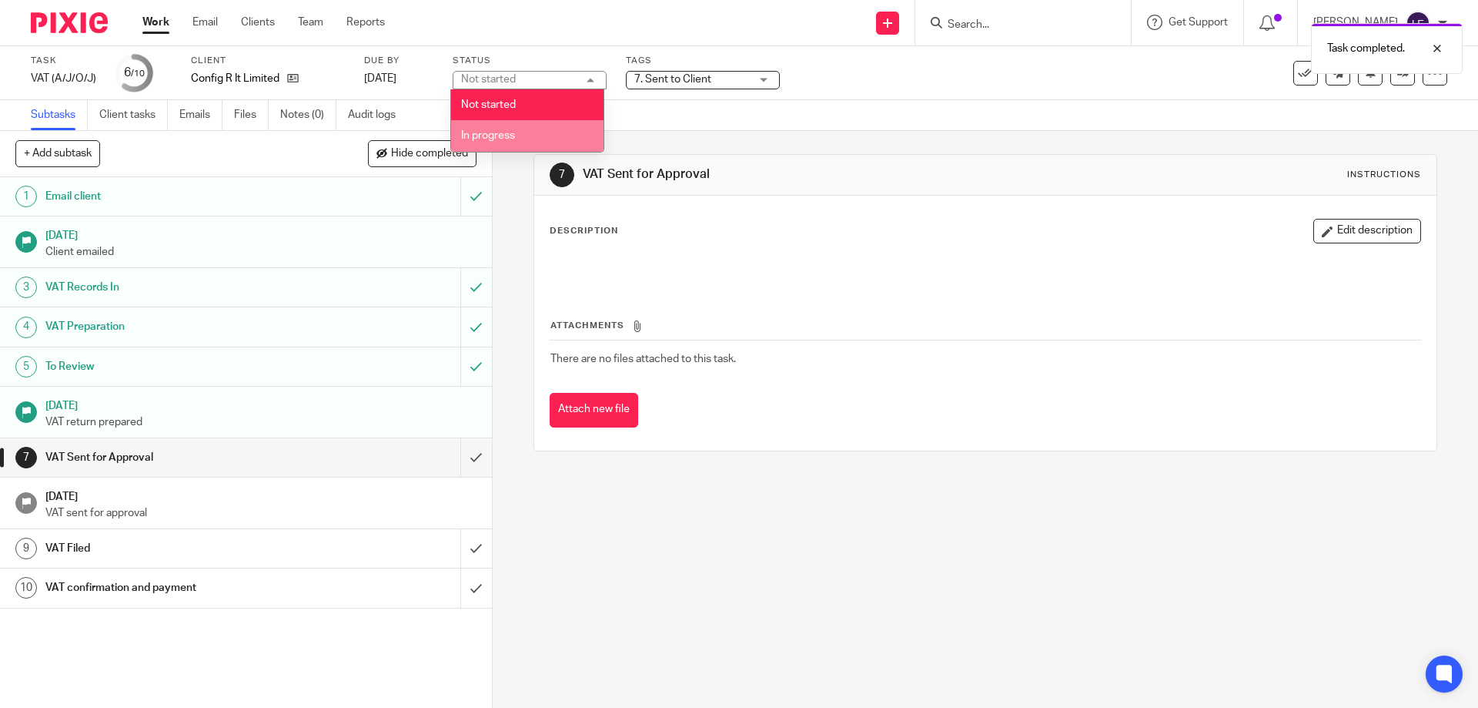
click at [501, 132] on span "In progress" at bounding box center [488, 135] width 54 height 11
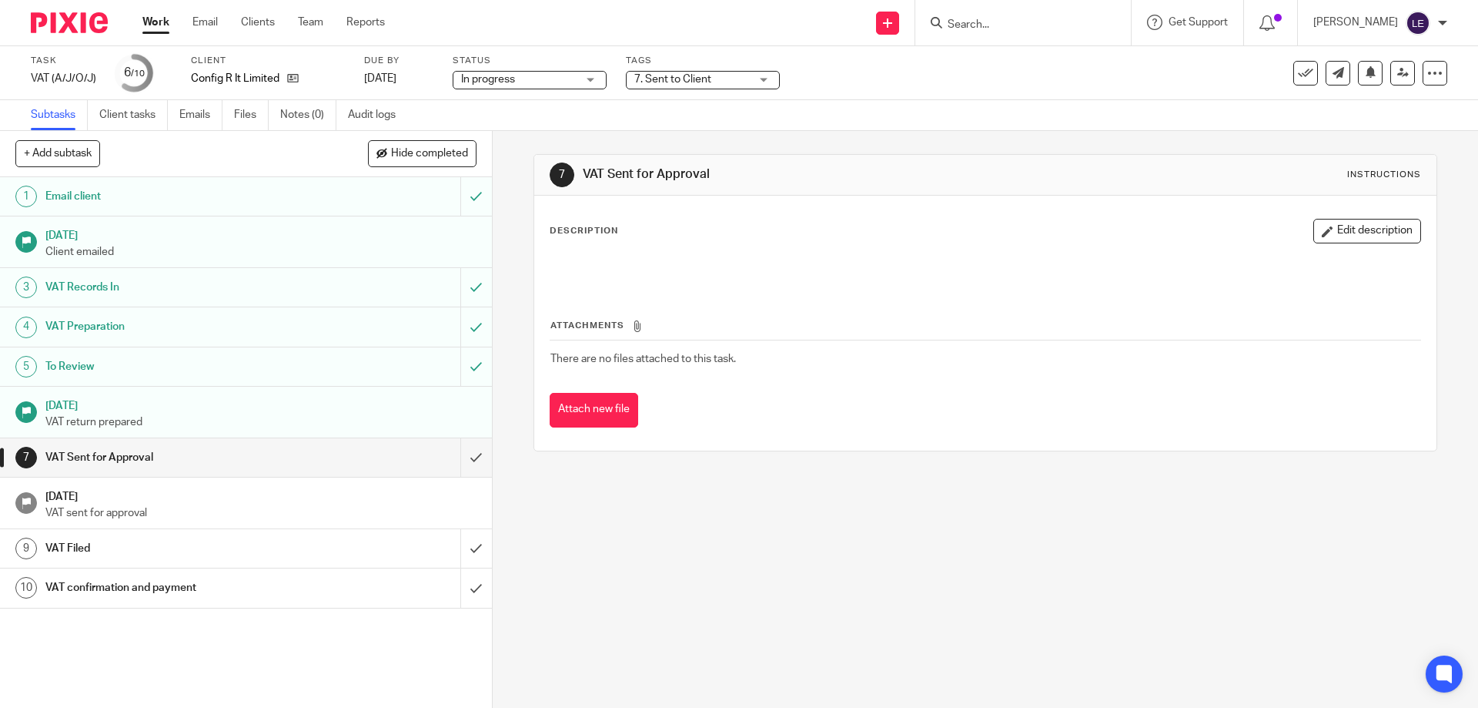
click at [158, 28] on link "Work" at bounding box center [155, 22] width 27 height 15
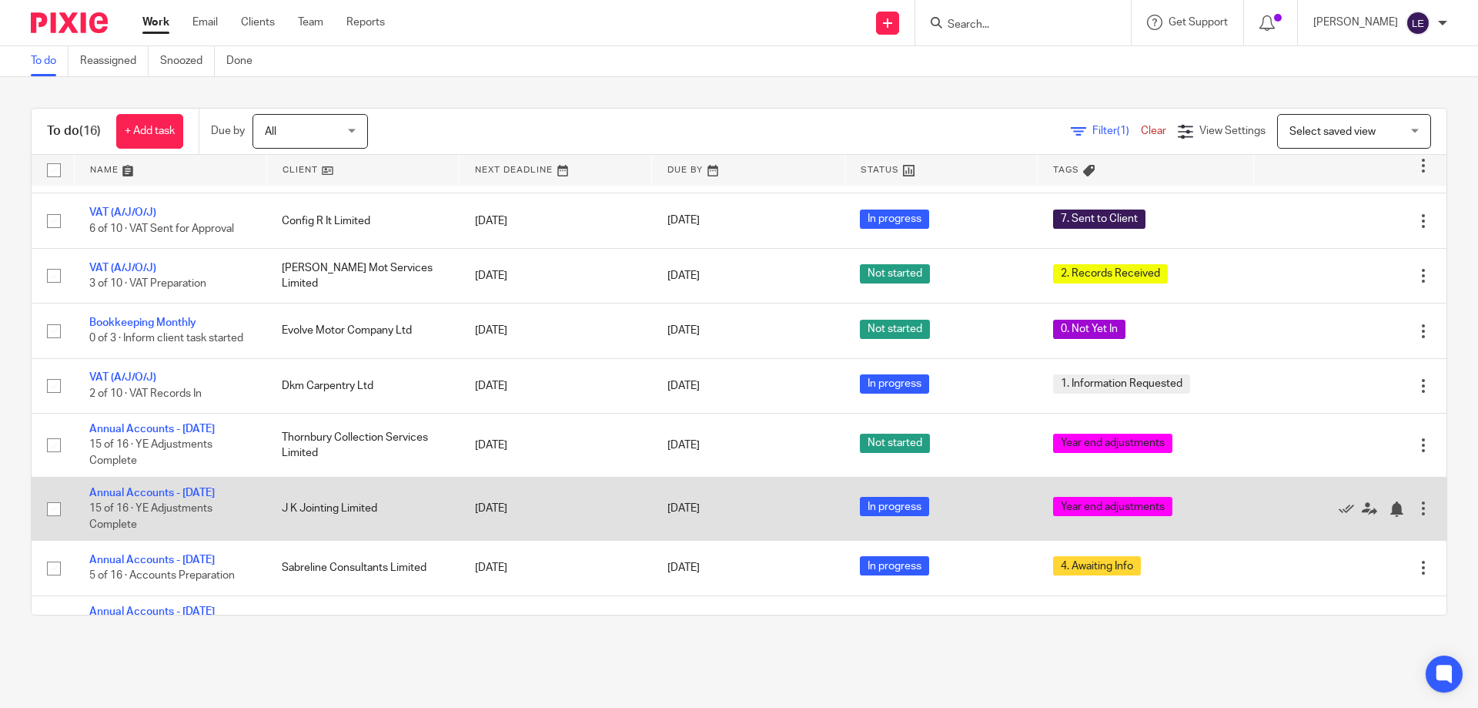
scroll to position [509, 0]
